Goal: Information Seeking & Learning: Learn about a topic

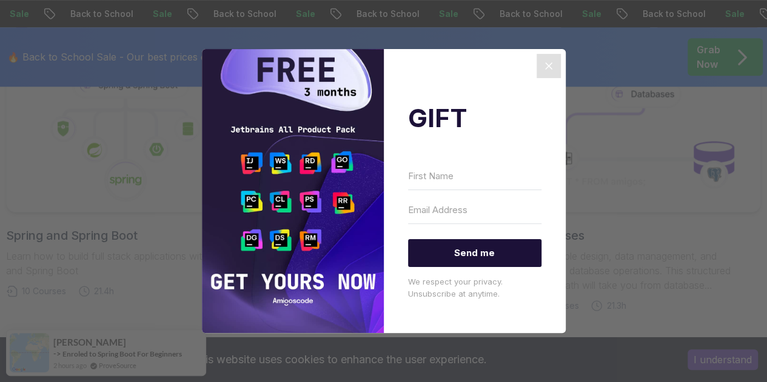
scroll to position [642, 0]
click at [544, 65] on icon "Close" at bounding box center [548, 66] width 15 height 15
click at [543, 60] on icon "Close" at bounding box center [548, 66] width 15 height 15
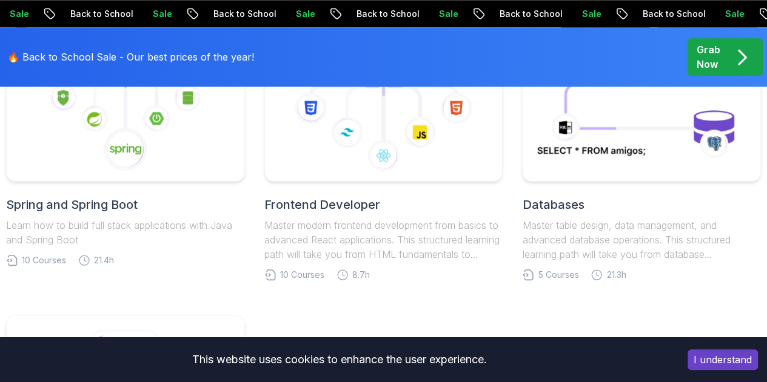
scroll to position [621, 0]
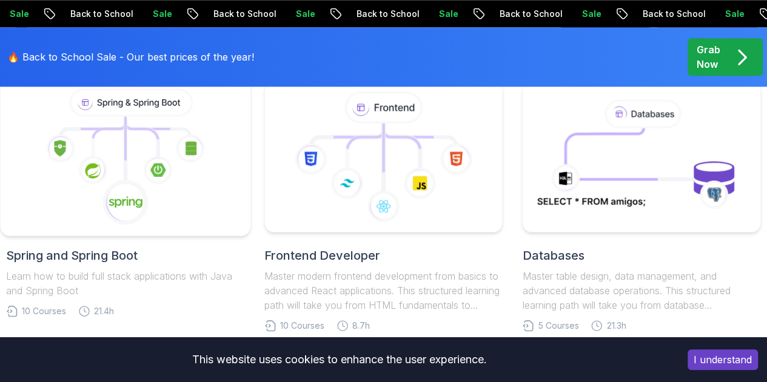
click at [162, 224] on icon at bounding box center [125, 157] width 229 height 138
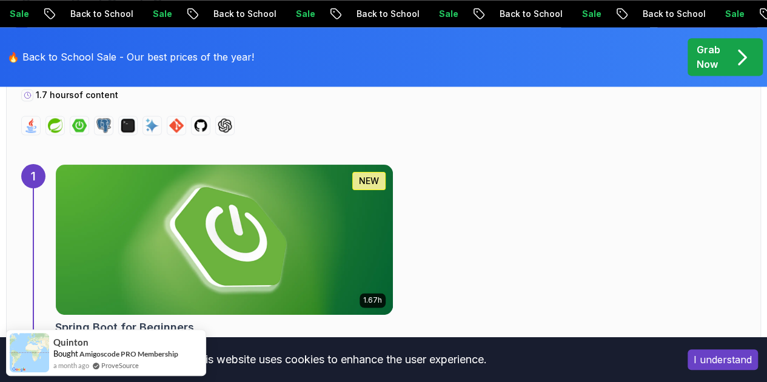
scroll to position [854, 0]
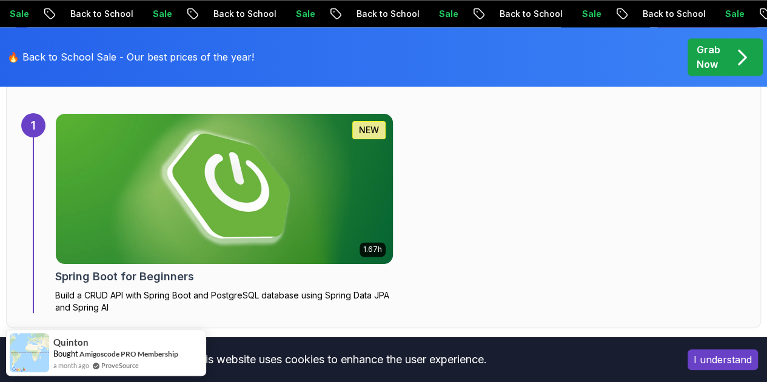
click at [294, 179] on img at bounding box center [223, 189] width 353 height 158
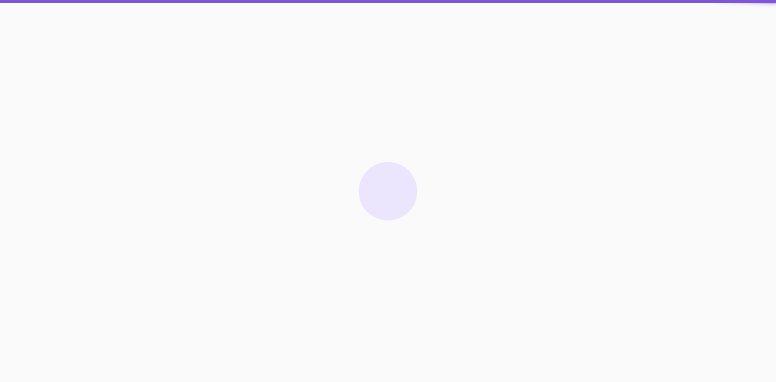
click at [356, 251] on html "GIFT Send me We respect your privacy. Unsubscribe at anytime. GIFT Send me We r…" at bounding box center [388, 191] width 776 height 382
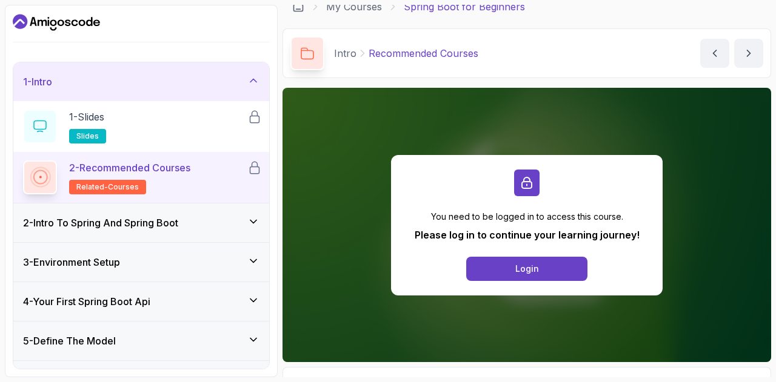
scroll to position [79, 0]
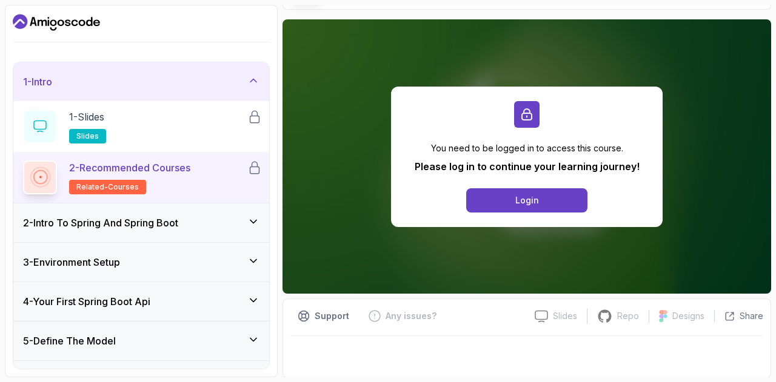
click at [247, 222] on div "2 - Intro To Spring And Spring Boot" at bounding box center [141, 223] width 236 height 15
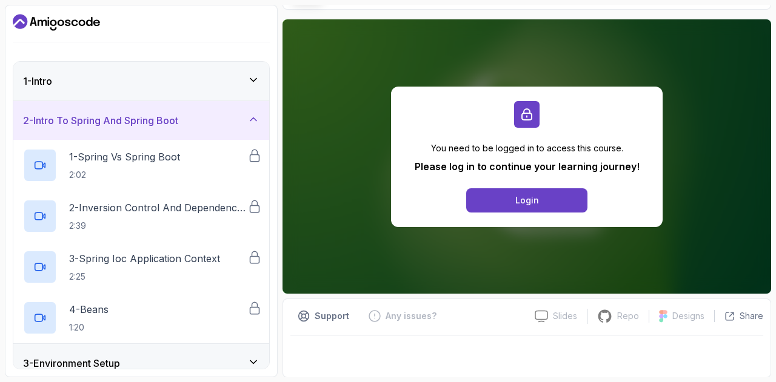
click at [258, 118] on icon at bounding box center [253, 119] width 12 height 12
